Goal: Task Accomplishment & Management: Use online tool/utility

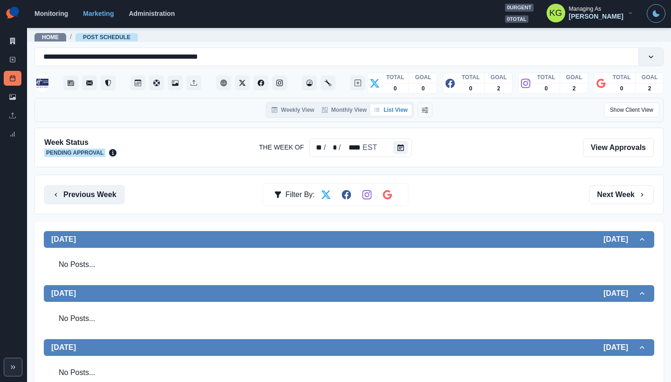
click at [100, 200] on button "Previous Week" at bounding box center [84, 194] width 80 height 19
click at [100, 212] on div "Previous Week Filter By: Next Week" at bounding box center [348, 195] width 629 height 40
click at [99, 198] on button "Previous Week" at bounding box center [84, 194] width 80 height 19
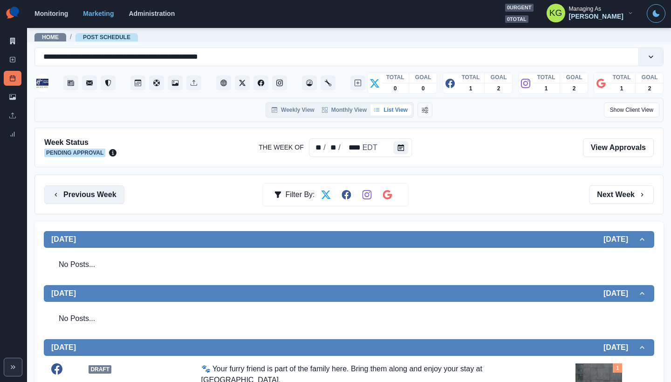
click at [99, 198] on button "Previous Week" at bounding box center [84, 194] width 80 height 19
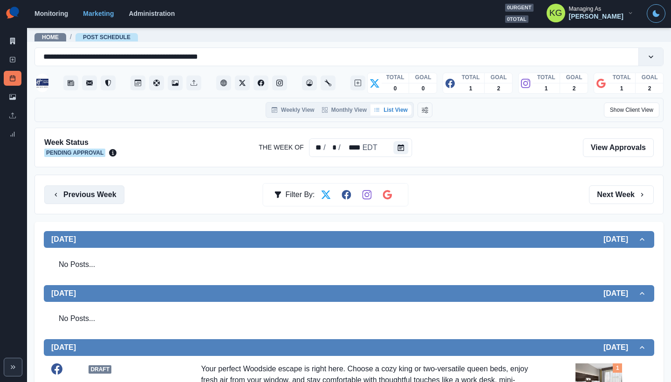
click at [99, 198] on button "Previous Week" at bounding box center [84, 194] width 80 height 19
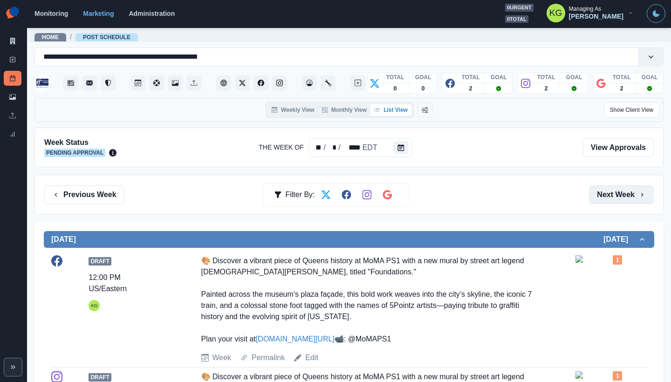
click at [609, 196] on button "Next Week" at bounding box center [621, 194] width 65 height 19
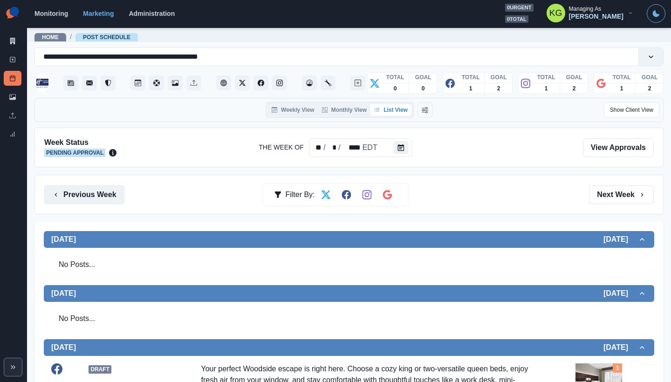
click at [120, 201] on button "Previous Week" at bounding box center [84, 194] width 80 height 19
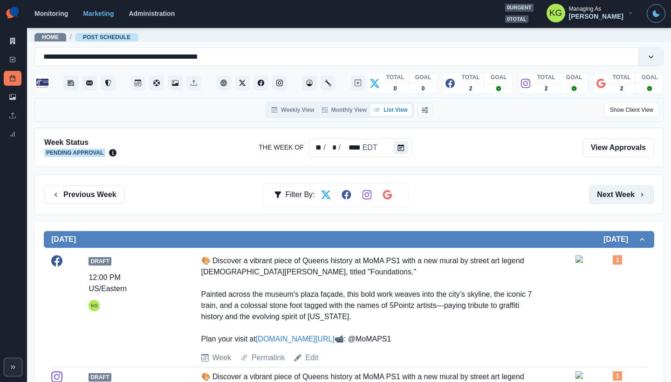
click at [601, 196] on button "Next Week" at bounding box center [621, 194] width 65 height 19
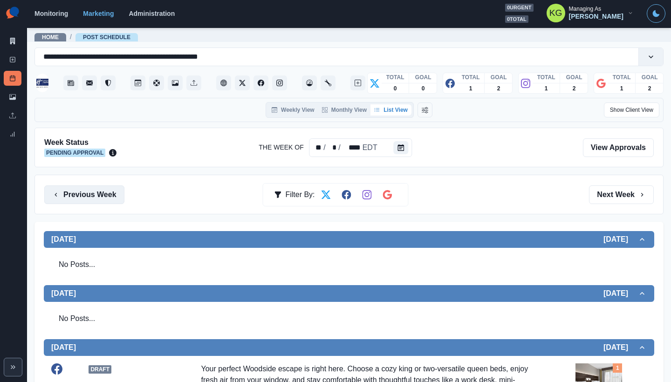
click at [99, 193] on button "Previous Week" at bounding box center [84, 194] width 80 height 19
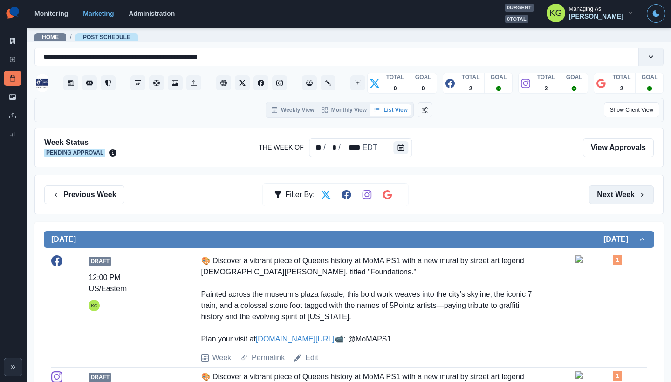
click at [614, 198] on button "Next Week" at bounding box center [621, 194] width 65 height 19
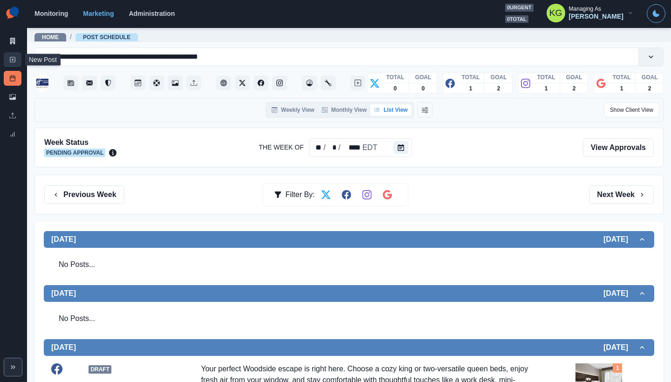
click at [11, 61] on icon at bounding box center [12, 59] width 7 height 7
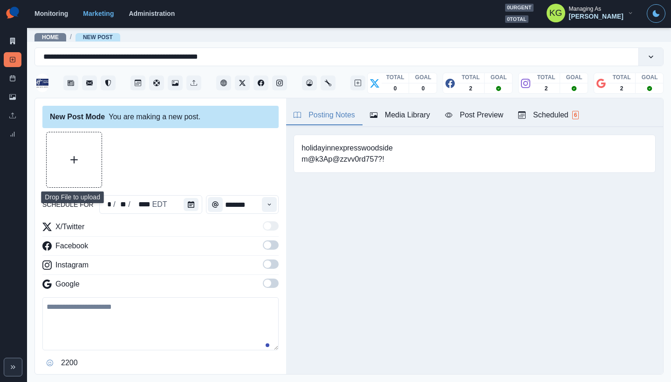
click at [90, 158] on button "Upload Media" at bounding box center [74, 159] width 55 height 55
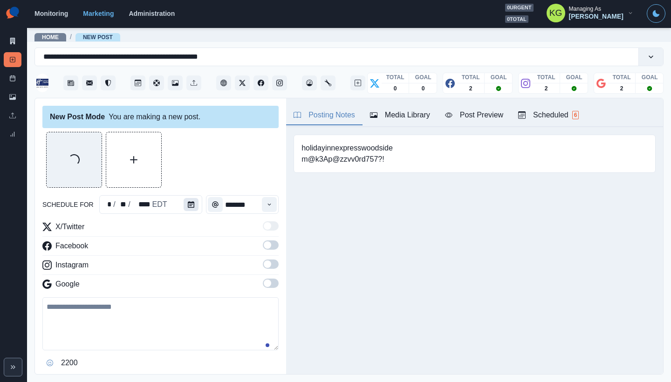
click at [190, 205] on icon "Calendar" at bounding box center [191, 204] width 7 height 7
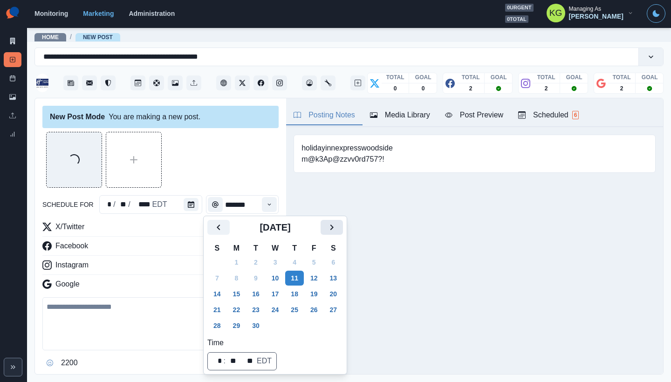
click at [343, 227] on button "Next" at bounding box center [332, 227] width 22 height 15
click at [238, 274] on button "6" at bounding box center [236, 278] width 19 height 15
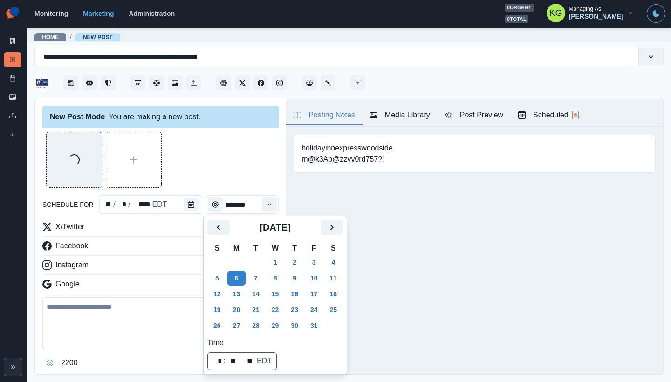
click at [430, 251] on div "Posting Notes Media Library Post Preview Scheduled 6 holidayinnexpresswoodside …" at bounding box center [474, 236] width 377 height 276
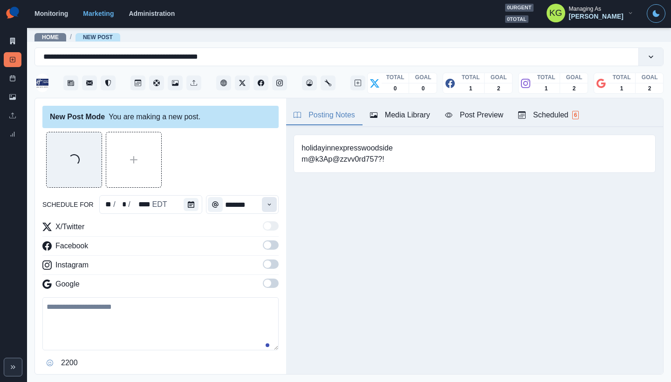
click at [264, 210] on button "Time" at bounding box center [269, 204] width 15 height 15
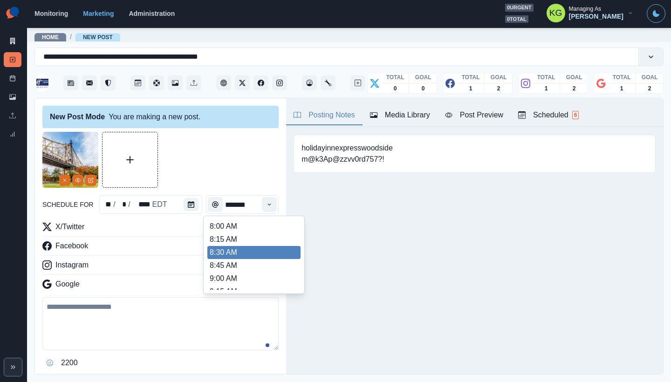
scroll to position [184, 0]
click at [259, 250] on li "12:00 PM" at bounding box center [253, 251] width 93 height 13
type input "********"
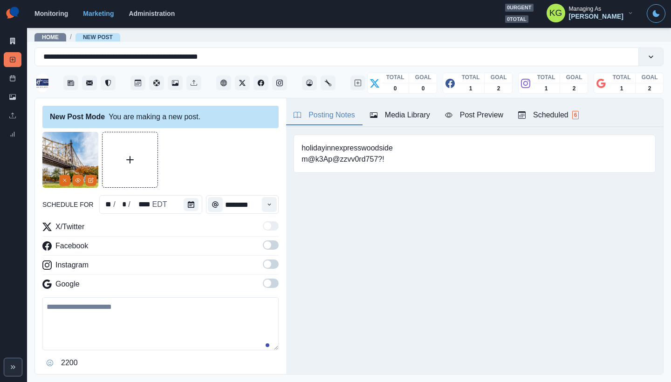
click at [264, 281] on span at bounding box center [267, 283] width 7 height 7
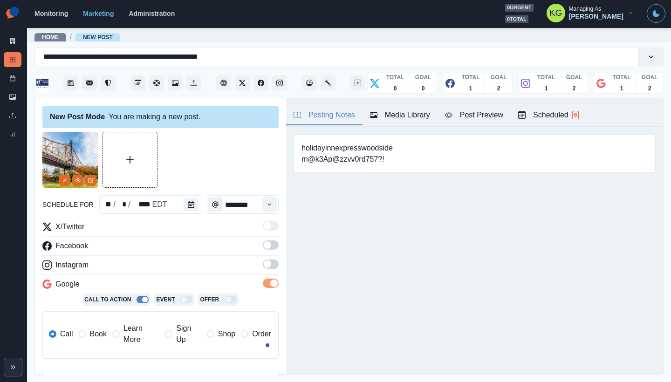
click at [264, 266] on span at bounding box center [267, 263] width 7 height 7
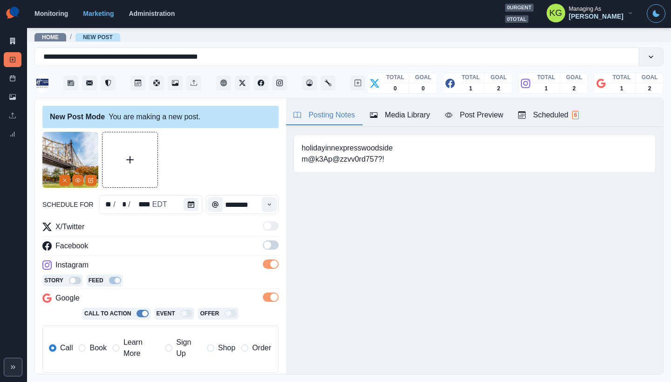
click at [265, 248] on span at bounding box center [271, 244] width 16 height 9
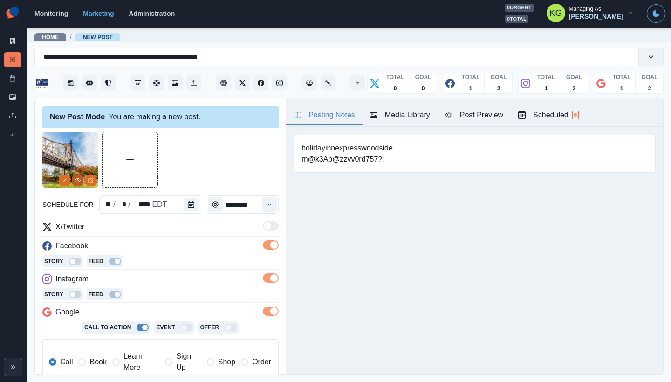
click at [78, 181] on circle "View Media" at bounding box center [77, 180] width 1 height 1
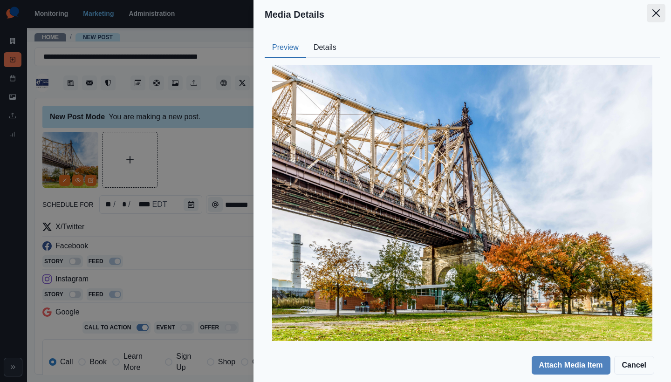
click at [652, 13] on button "Close" at bounding box center [656, 13] width 19 height 19
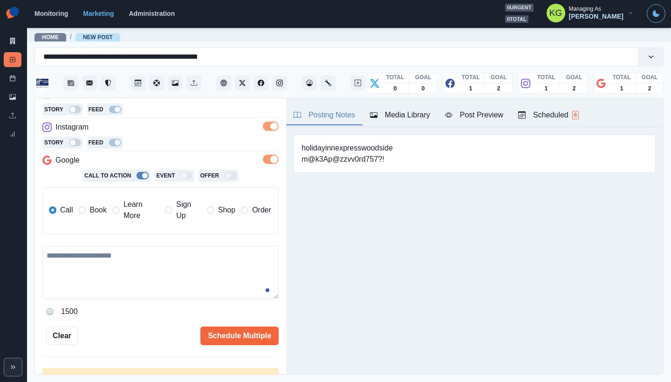
scroll to position [182, 0]
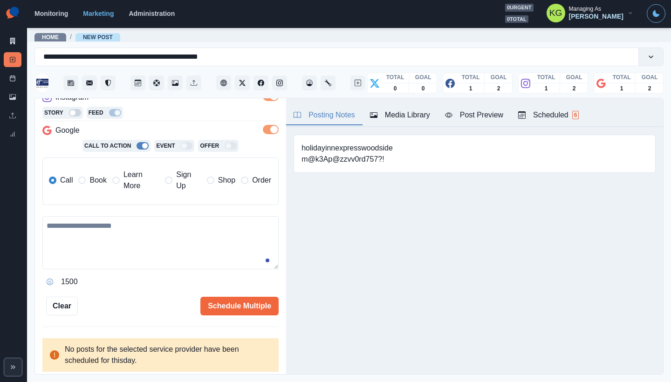
click at [84, 176] on label "Book" at bounding box center [92, 180] width 28 height 22
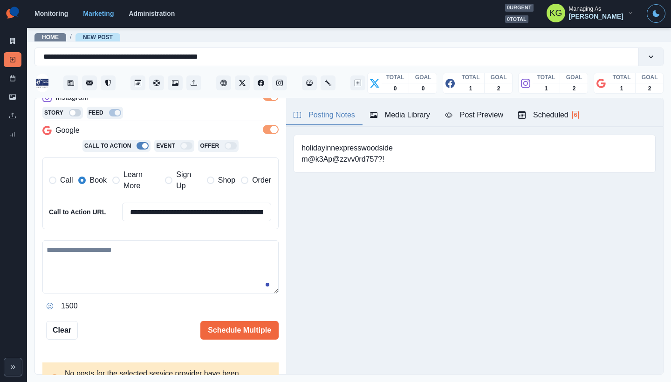
click at [138, 184] on span "Learn More" at bounding box center [141, 180] width 36 height 22
click at [184, 255] on textarea at bounding box center [160, 266] width 236 height 53
paste textarea "**********"
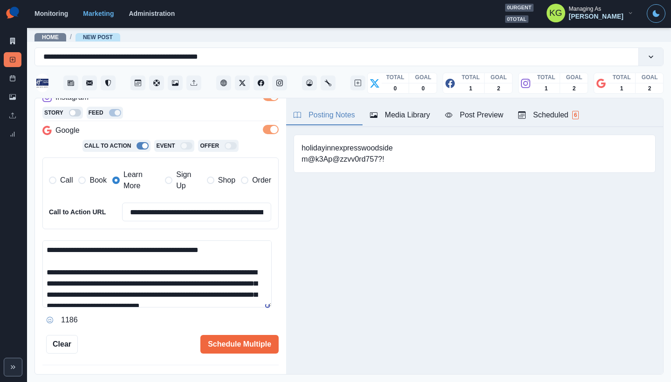
scroll to position [0, 0]
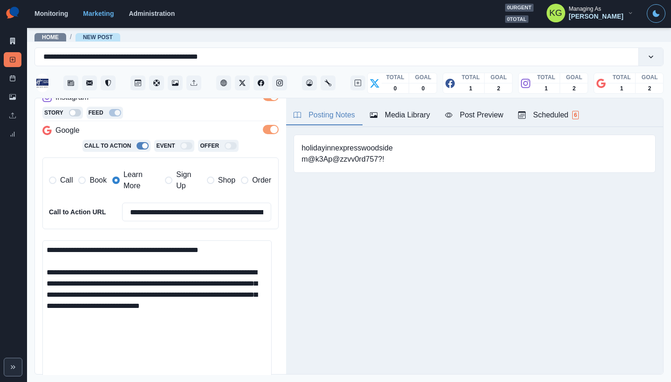
click at [263, 382] on main "**********" at bounding box center [349, 204] width 644 height 355
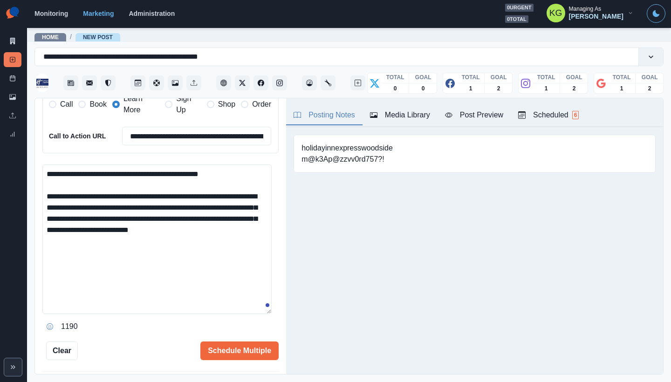
scroll to position [274, 0]
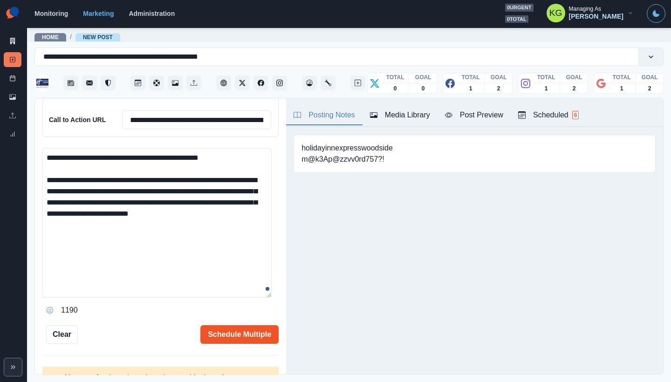
type textarea "**********"
click at [245, 331] on button "Schedule Multiple" at bounding box center [239, 334] width 78 height 19
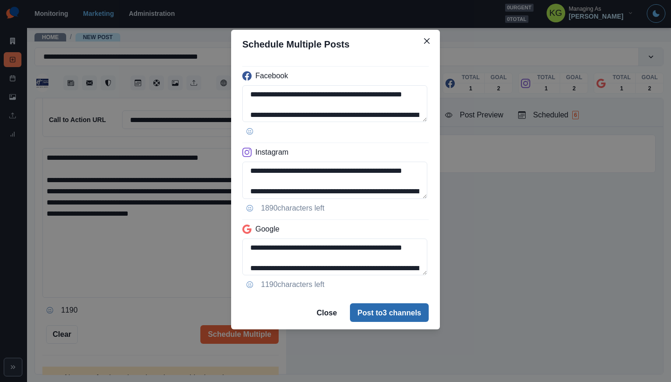
click at [399, 317] on button "Post to 3 channels" at bounding box center [389, 312] width 79 height 19
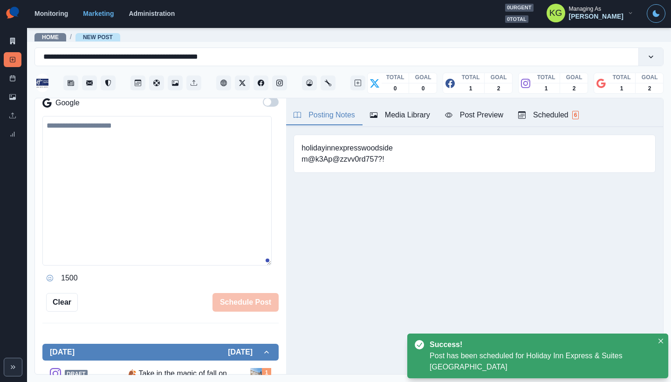
scroll to position [148, 0]
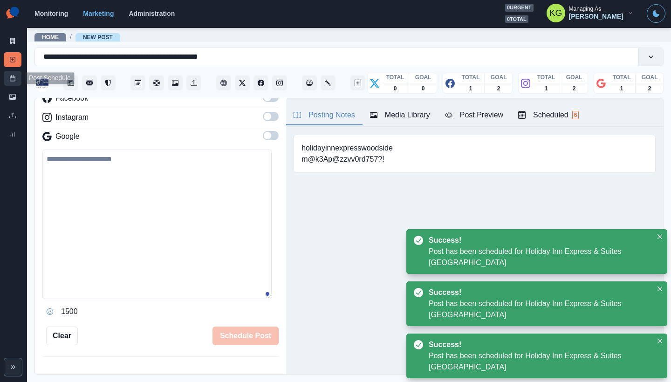
click at [11, 74] on link "Post Schedule" at bounding box center [13, 78] width 18 height 15
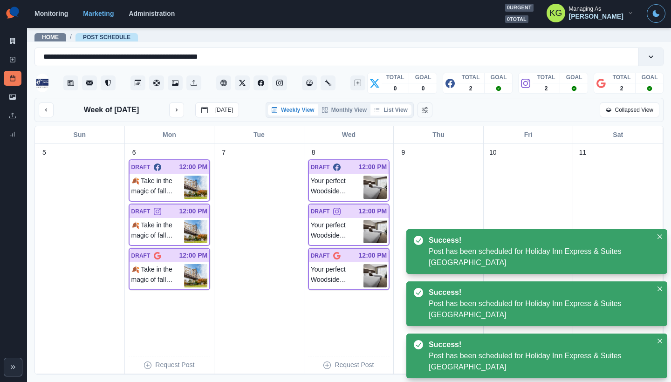
click at [400, 113] on button "List View" at bounding box center [390, 109] width 41 height 11
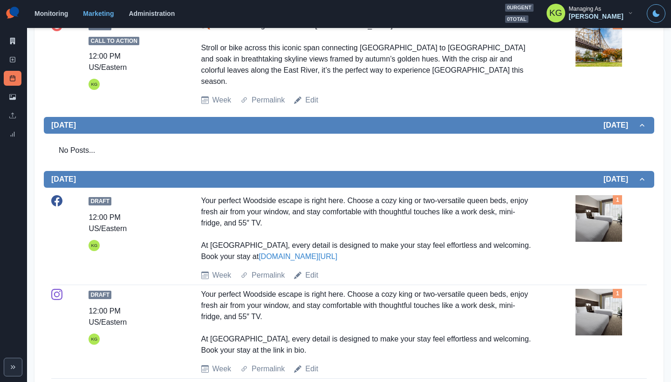
scroll to position [102, 0]
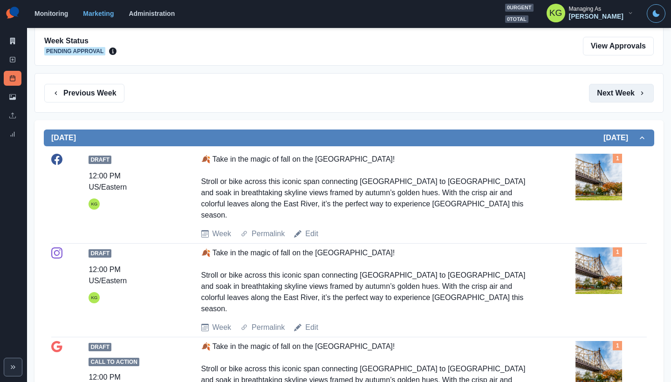
click at [612, 86] on button "Next Week" at bounding box center [621, 93] width 65 height 19
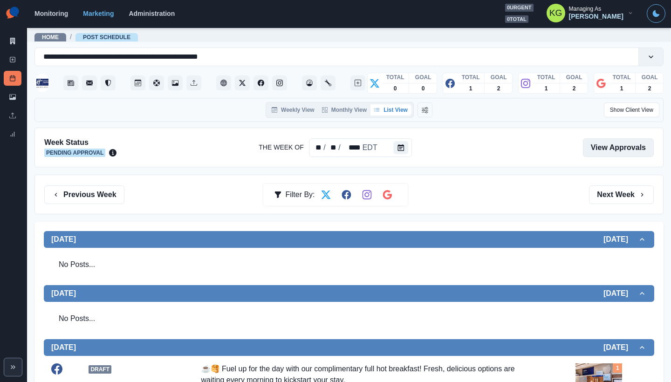
scroll to position [75, 0]
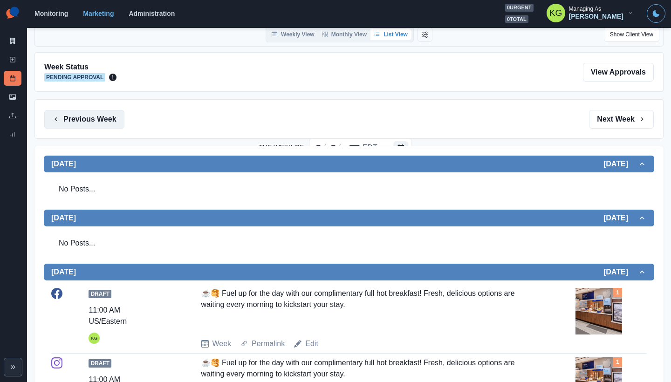
click at [96, 120] on button "Previous Week" at bounding box center [84, 119] width 80 height 19
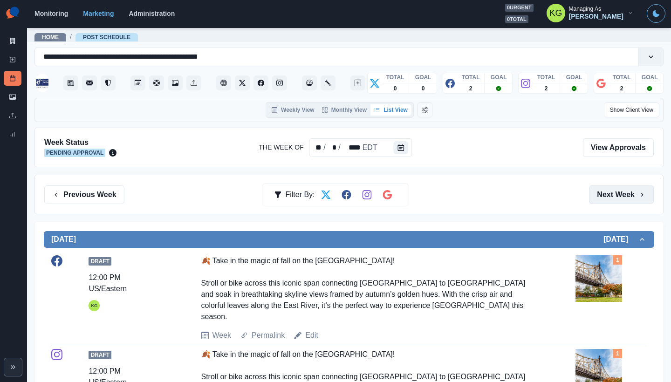
click at [623, 198] on button "Next Week" at bounding box center [621, 194] width 65 height 19
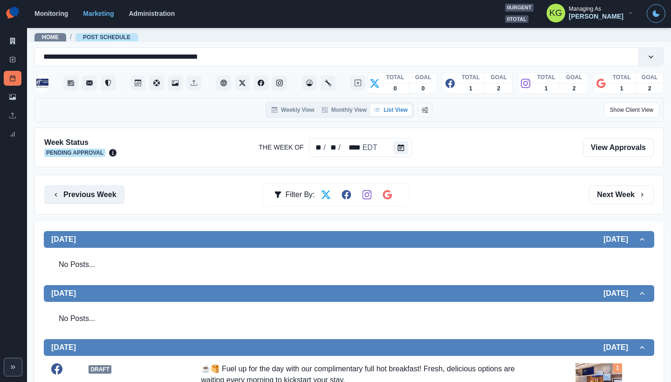
click at [111, 189] on button "Previous Week" at bounding box center [84, 194] width 80 height 19
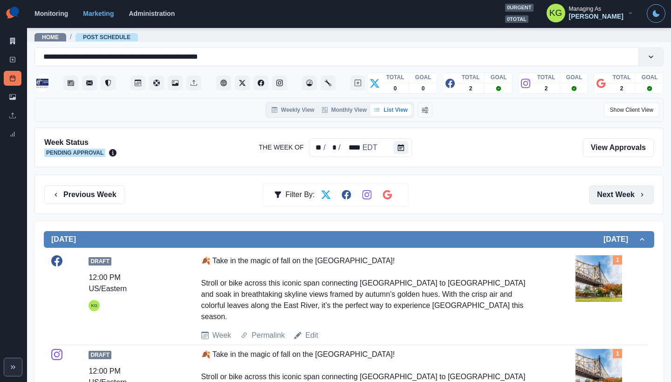
click at [622, 198] on button "Next Week" at bounding box center [621, 194] width 65 height 19
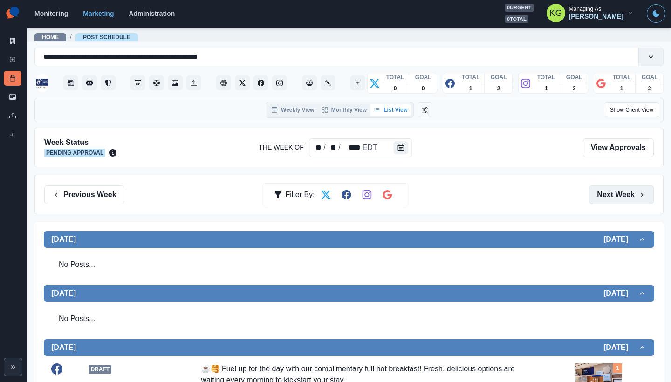
click at [622, 198] on button "Next Week" at bounding box center [621, 194] width 65 height 19
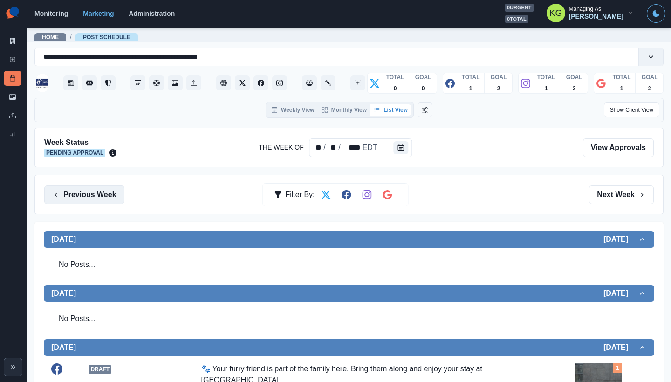
click at [104, 190] on button "Previous Week" at bounding box center [84, 194] width 80 height 19
click at [100, 200] on button "Previous Week" at bounding box center [84, 194] width 80 height 19
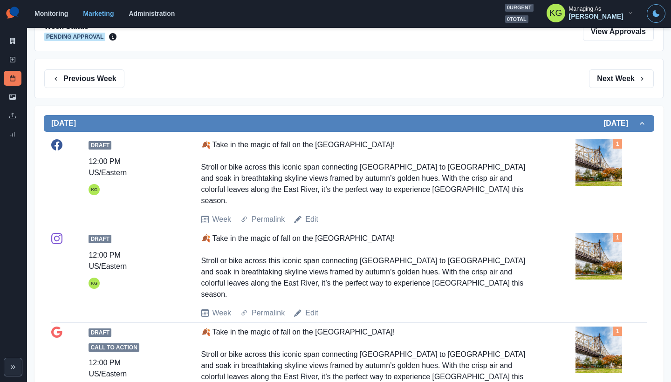
scroll to position [80, 0]
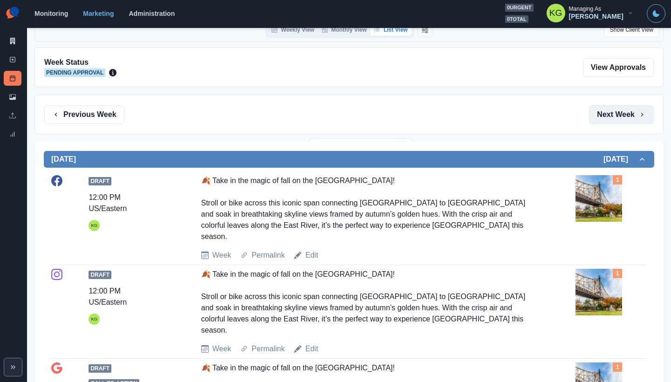
click at [598, 112] on button "Next Week" at bounding box center [621, 114] width 65 height 19
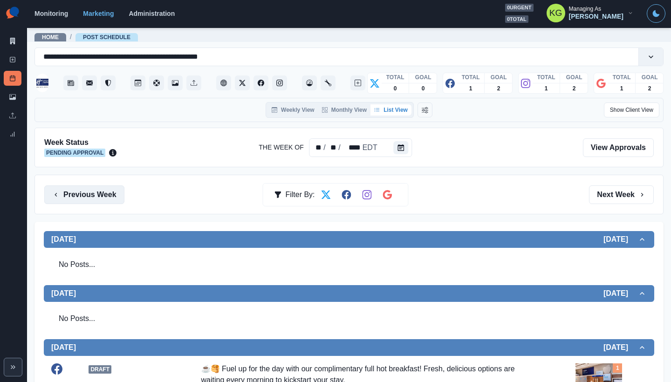
click at [97, 200] on button "Previous Week" at bounding box center [84, 194] width 80 height 19
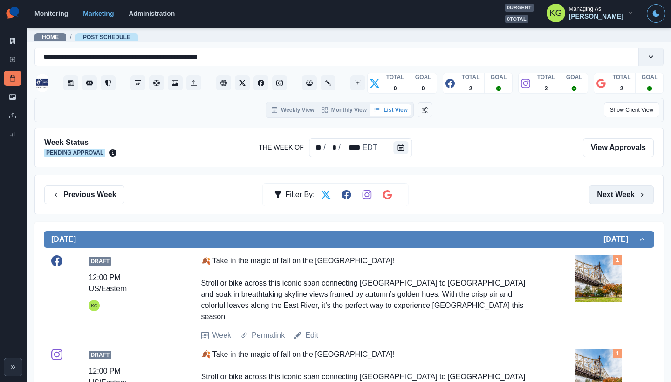
click at [598, 188] on button "Next Week" at bounding box center [621, 194] width 65 height 19
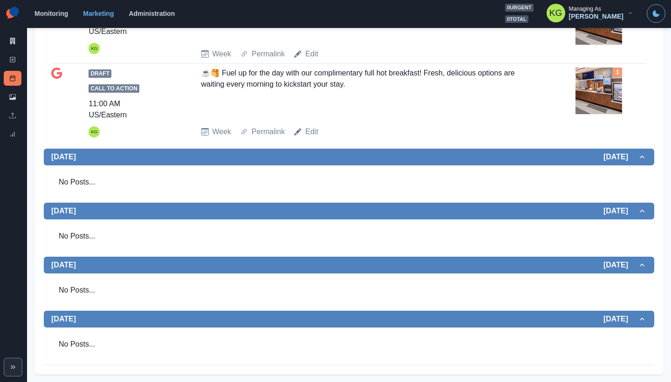
scroll to position [373, 0]
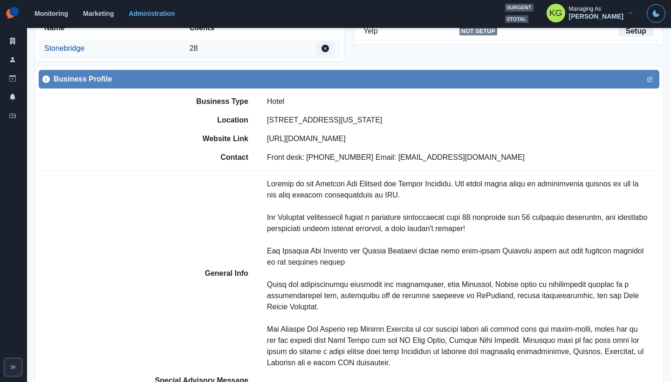
scroll to position [340, 0]
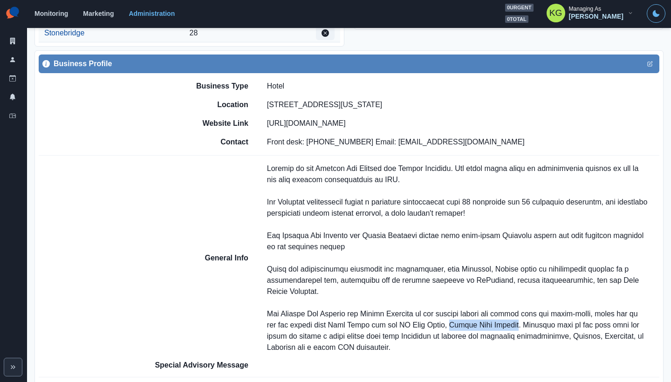
drag, startPoint x: 522, startPoint y: 323, endPoint x: 455, endPoint y: 328, distance: 66.8
click at [455, 328] on p at bounding box center [463, 258] width 392 height 190
copy p "Arthur Ashe Stadium"
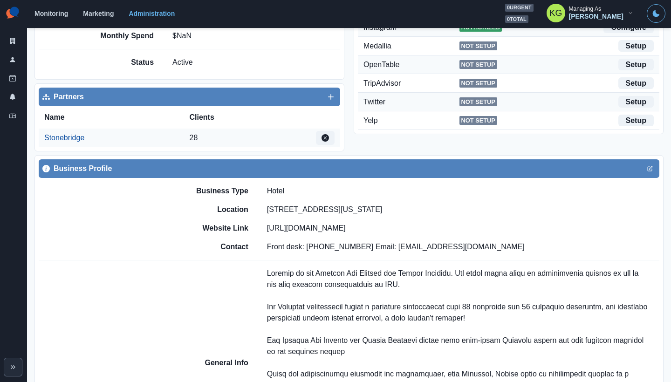
scroll to position [317, 0]
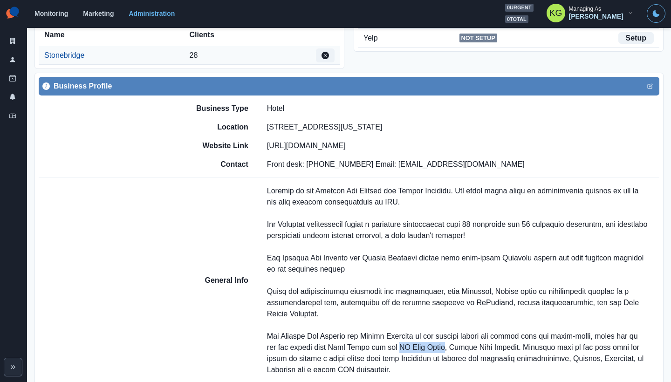
drag, startPoint x: 448, startPoint y: 348, endPoint x: 397, endPoint y: 347, distance: 50.8
click at [397, 347] on p at bounding box center [463, 280] width 392 height 190
copy p "US Open Arena"
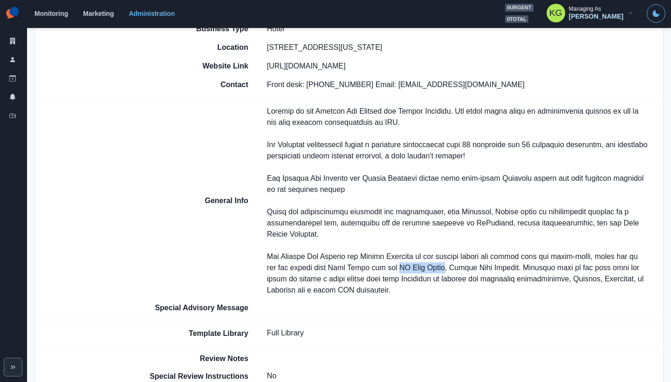
scroll to position [592, 0]
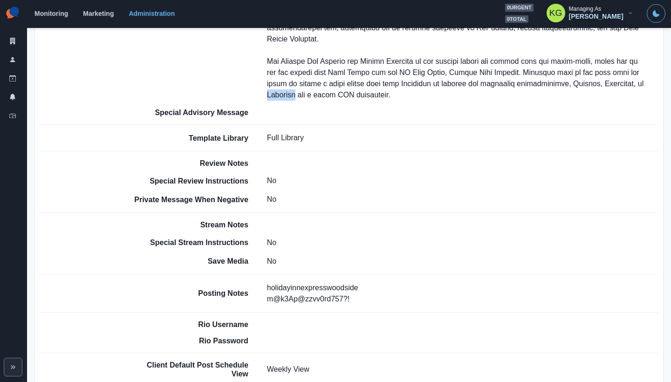
drag, startPoint x: 313, startPoint y: 95, endPoint x: 343, endPoint y: 95, distance: 30.3
click at [343, 95] on p at bounding box center [463, 6] width 392 height 190
copy p "Elmhurst"
drag, startPoint x: 582, startPoint y: 81, endPoint x: 604, endPoint y: 82, distance: 21.9
click at [604, 82] on p at bounding box center [463, 6] width 392 height 190
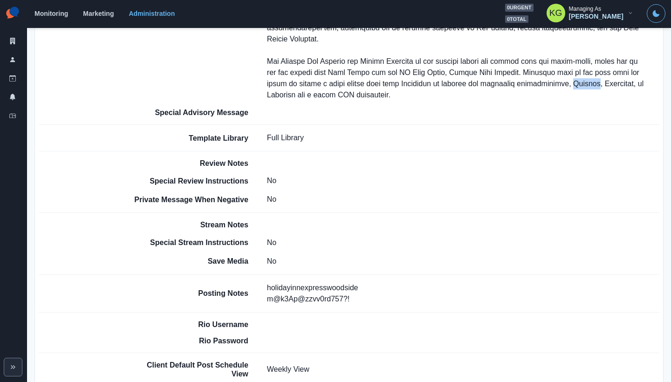
copy p "Astoria"
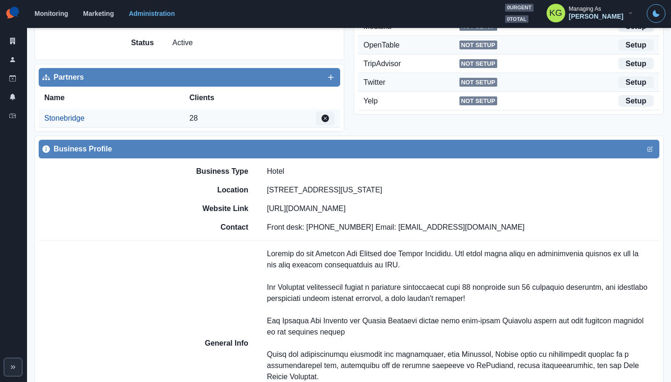
scroll to position [0, 0]
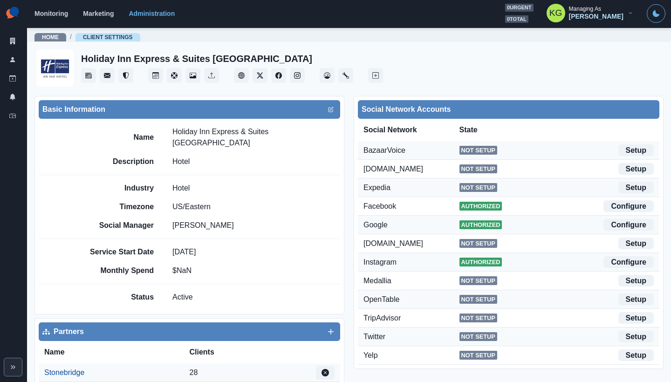
drag, startPoint x: 178, startPoint y: 137, endPoint x: 170, endPoint y: 134, distance: 9.0
click at [170, 134] on div "Name Holiday Inn Express & Suites Woodside LaGuardia Airport" at bounding box center [212, 137] width 256 height 22
copy p "Holiday Inn Express & Suites [GEOGRAPHIC_DATA]"
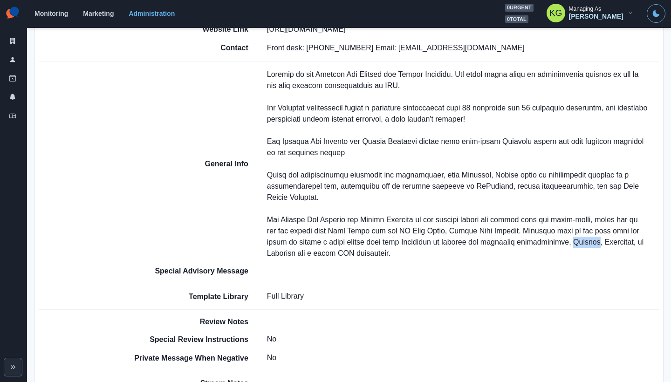
scroll to position [417, 0]
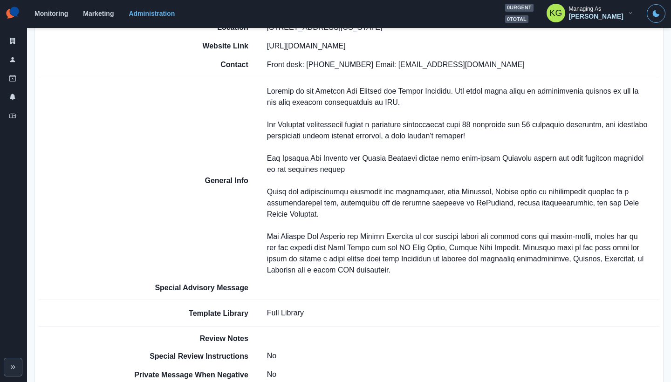
drag, startPoint x: 370, startPoint y: 296, endPoint x: 347, endPoint y: 285, distance: 25.6
click at [370, 296] on div "General Info Special Advisory Message" at bounding box center [395, 188] width 527 height 221
drag, startPoint x: 300, startPoint y: 268, endPoint x: 260, endPoint y: 271, distance: 39.2
click at [260, 271] on div "General Info" at bounding box center [395, 181] width 527 height 190
copy p "Sunnyside"
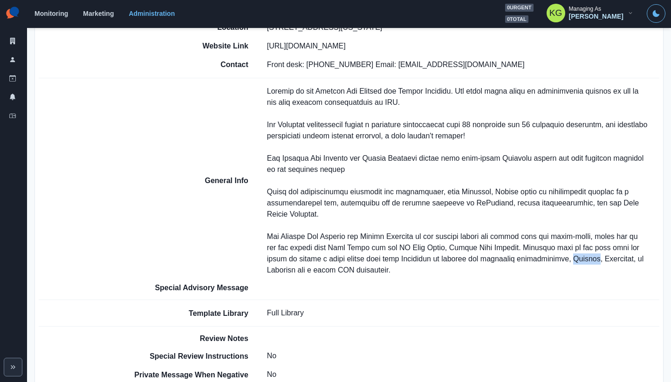
drag, startPoint x: 583, startPoint y: 259, endPoint x: 604, endPoint y: 260, distance: 21.0
click at [604, 260] on p at bounding box center [463, 181] width 392 height 190
copy p "Astoria"
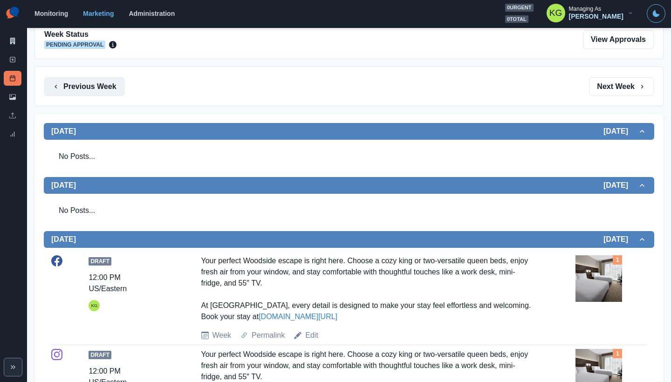
click at [112, 83] on button "Previous Week" at bounding box center [84, 86] width 80 height 19
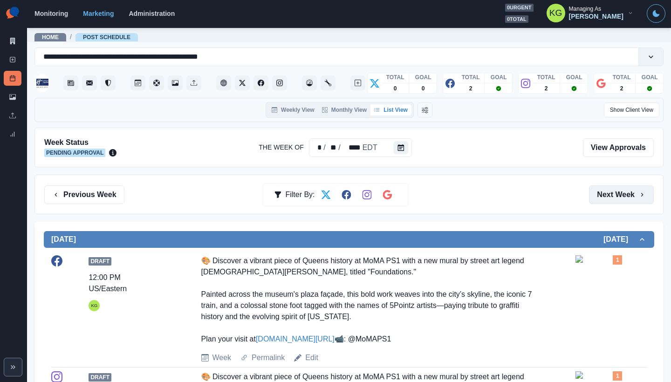
click at [613, 191] on button "Next Week" at bounding box center [621, 194] width 65 height 19
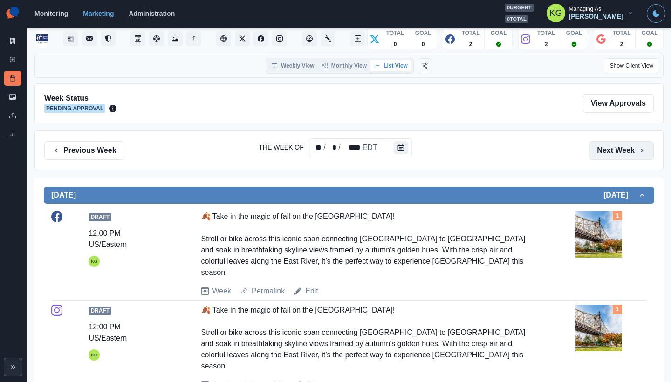
click at [622, 151] on button "Next Week" at bounding box center [621, 150] width 65 height 19
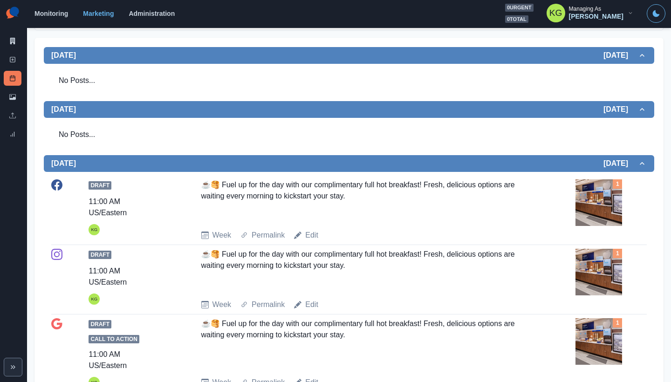
scroll to position [1, 0]
